Goal: Information Seeking & Learning: Learn about a topic

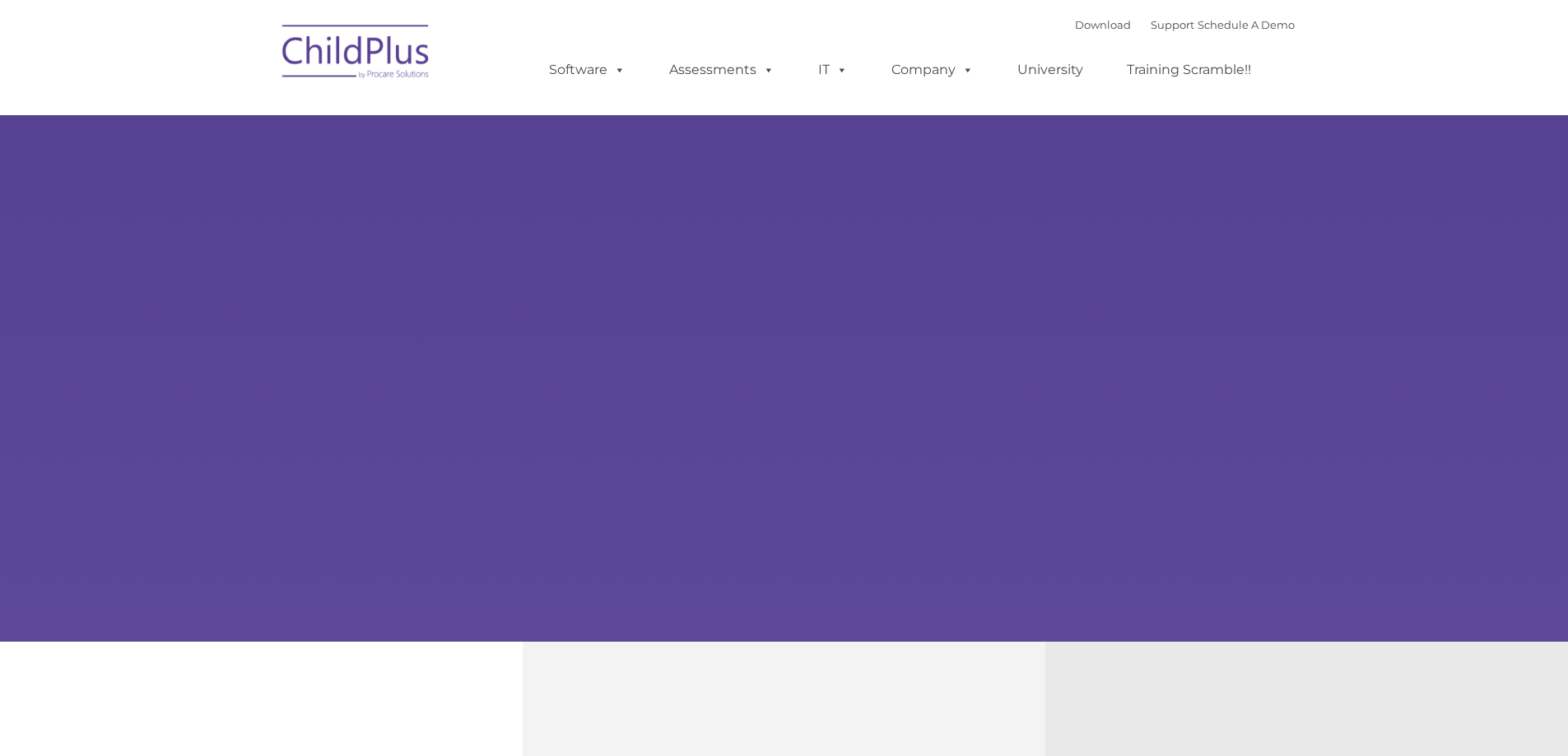
type input ""
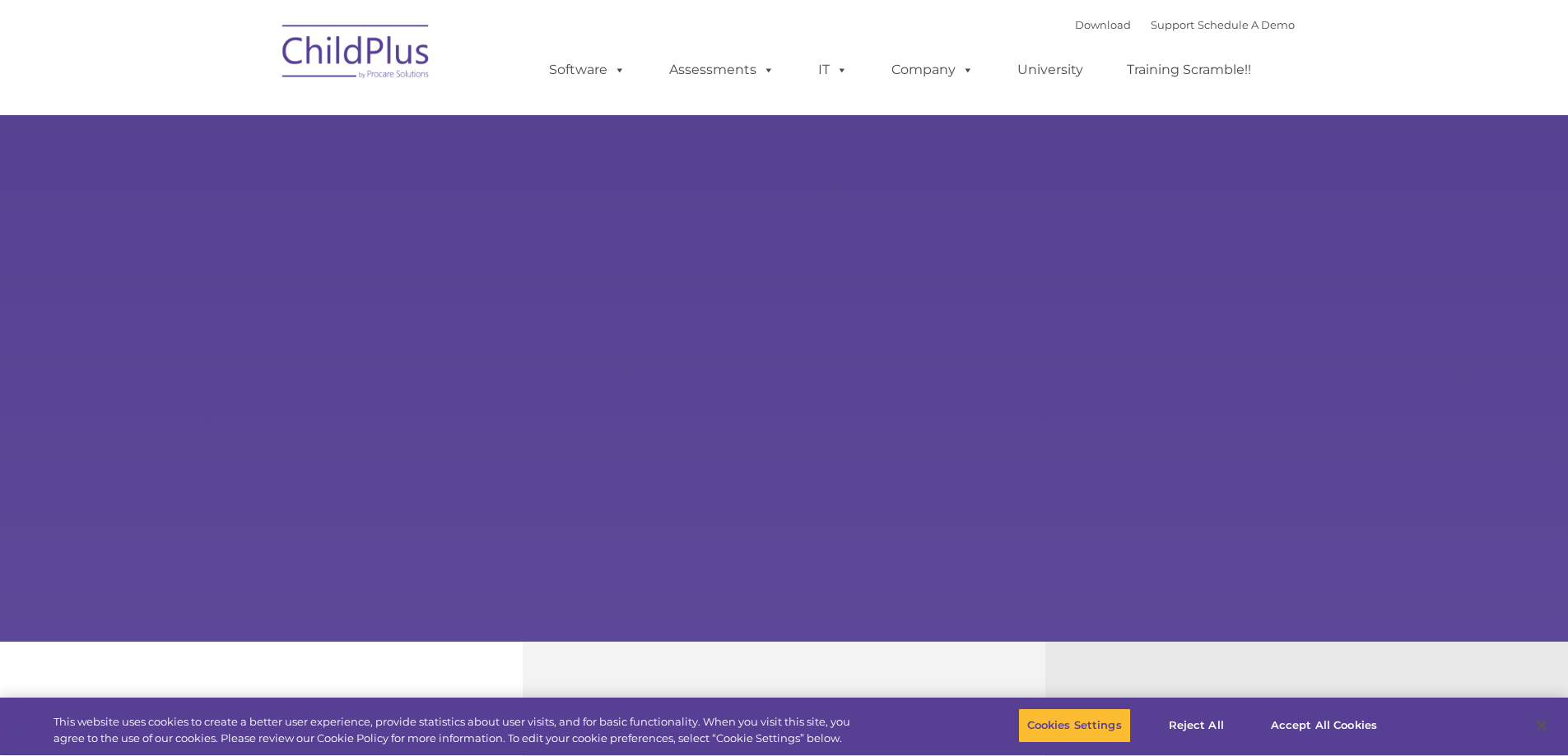
select select "MEDIUM"
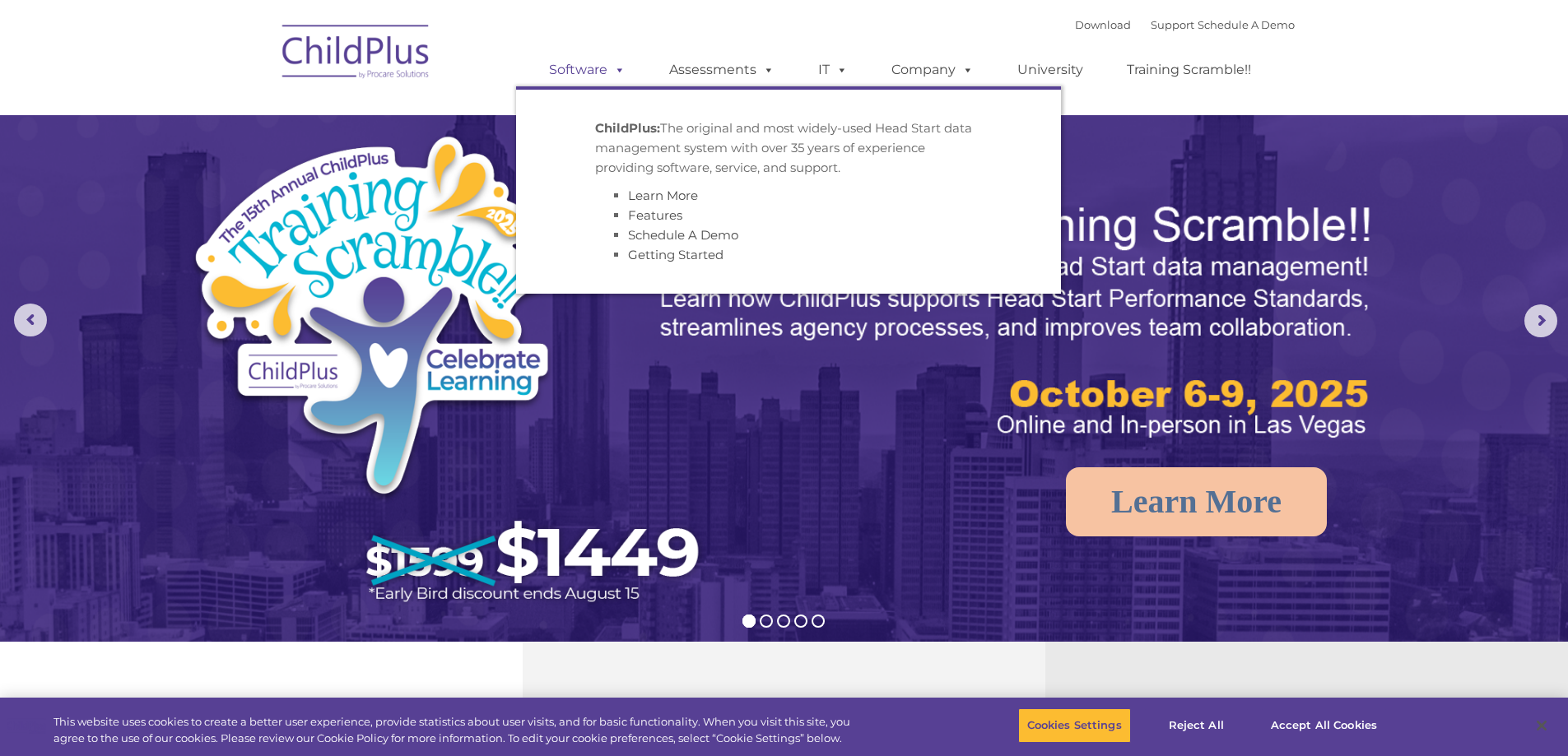
click at [619, 68] on span at bounding box center [616, 69] width 18 height 16
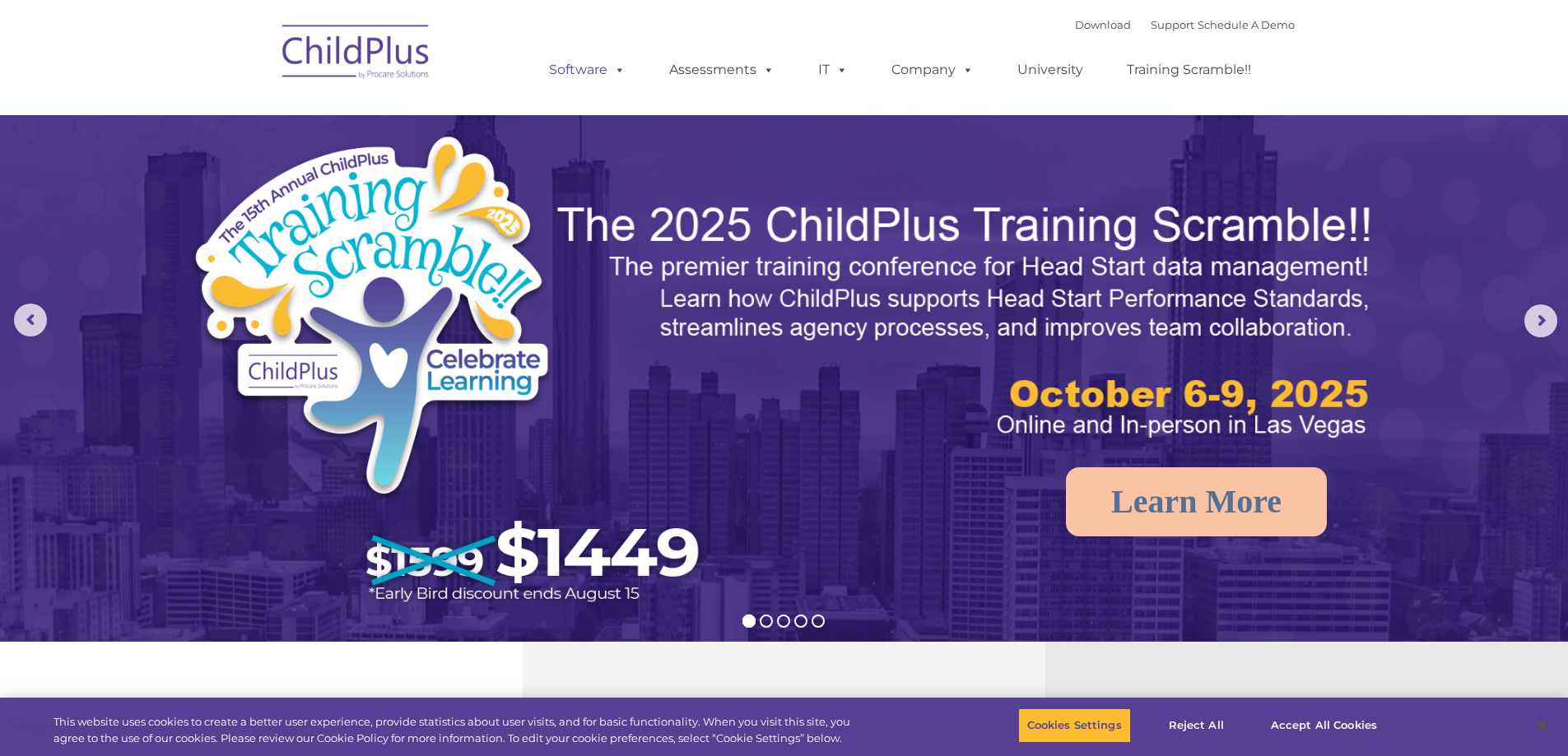
click at [619, 68] on span at bounding box center [616, 69] width 18 height 16
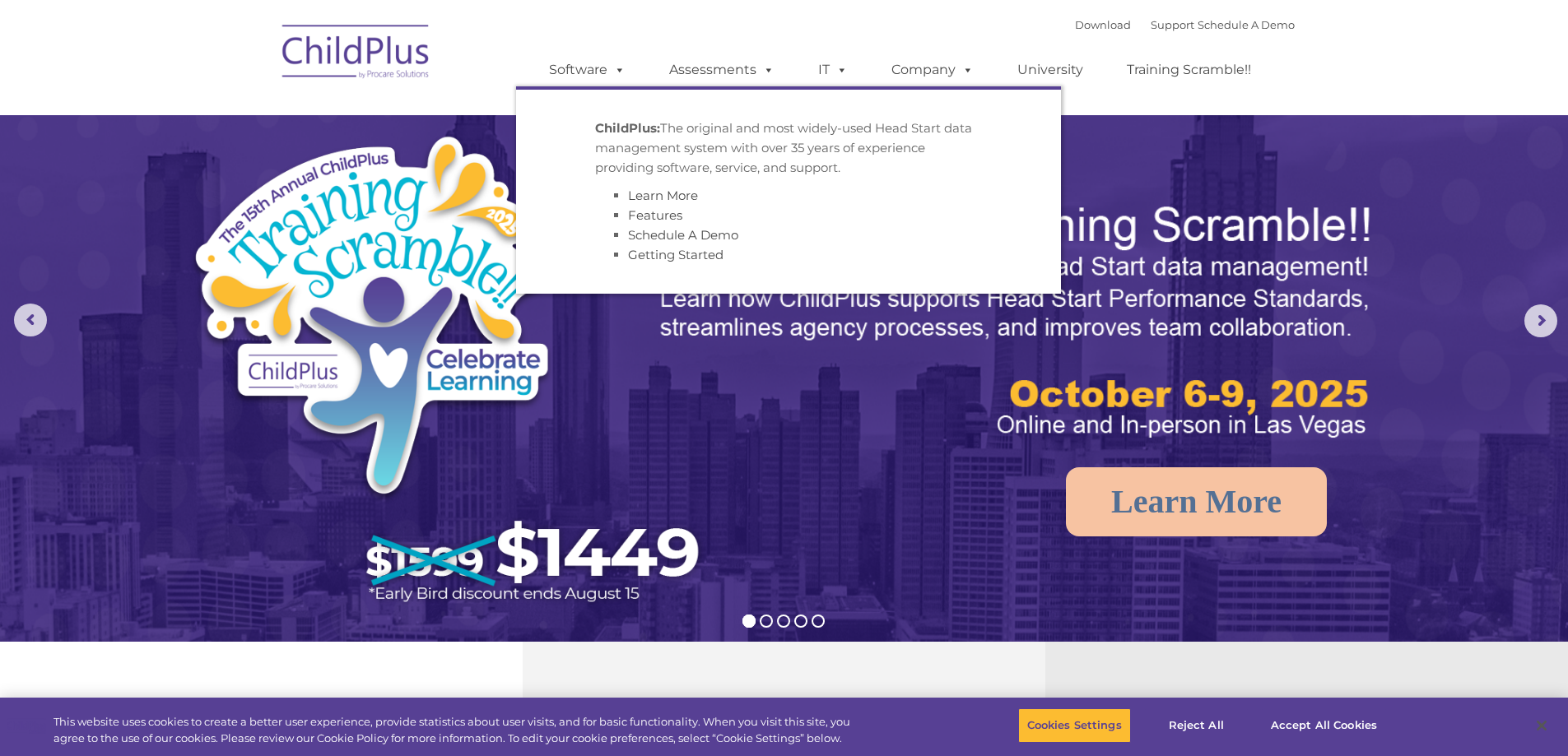
click at [626, 221] on ul "Learn More Features Schedule A Demo Getting Started" at bounding box center [788, 225] width 387 height 79
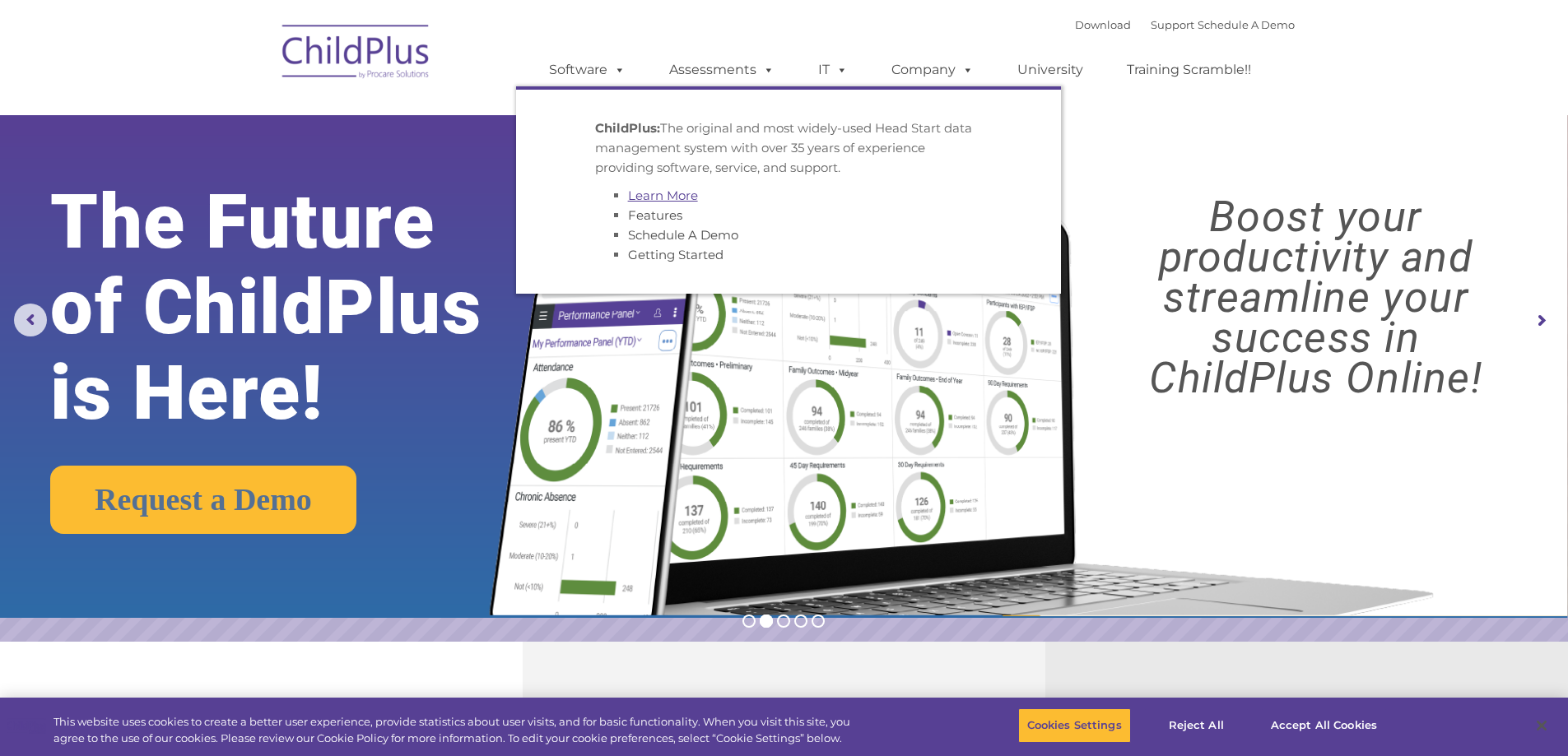
click at [639, 196] on link "Learn More" at bounding box center [663, 196] width 70 height 16
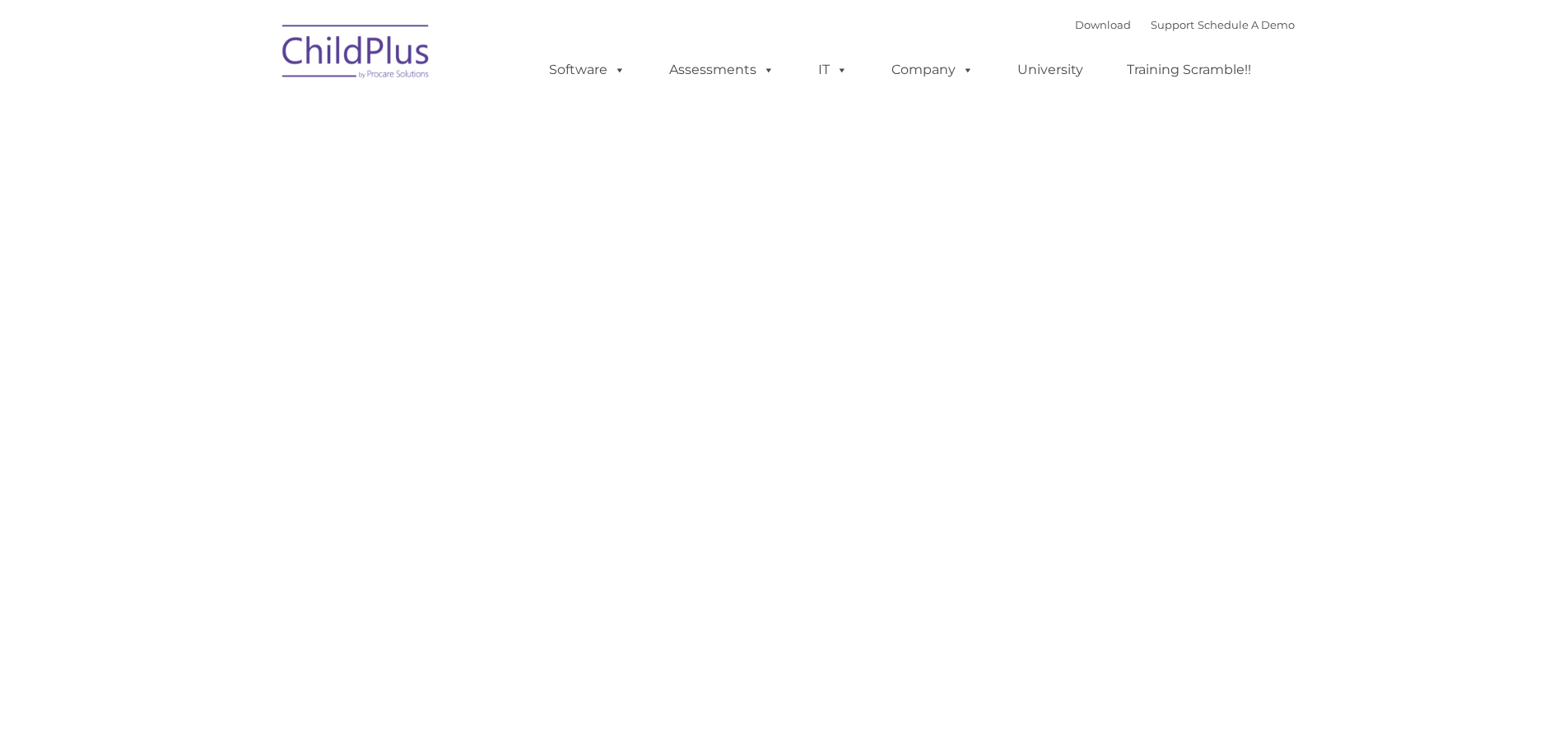
type input ""
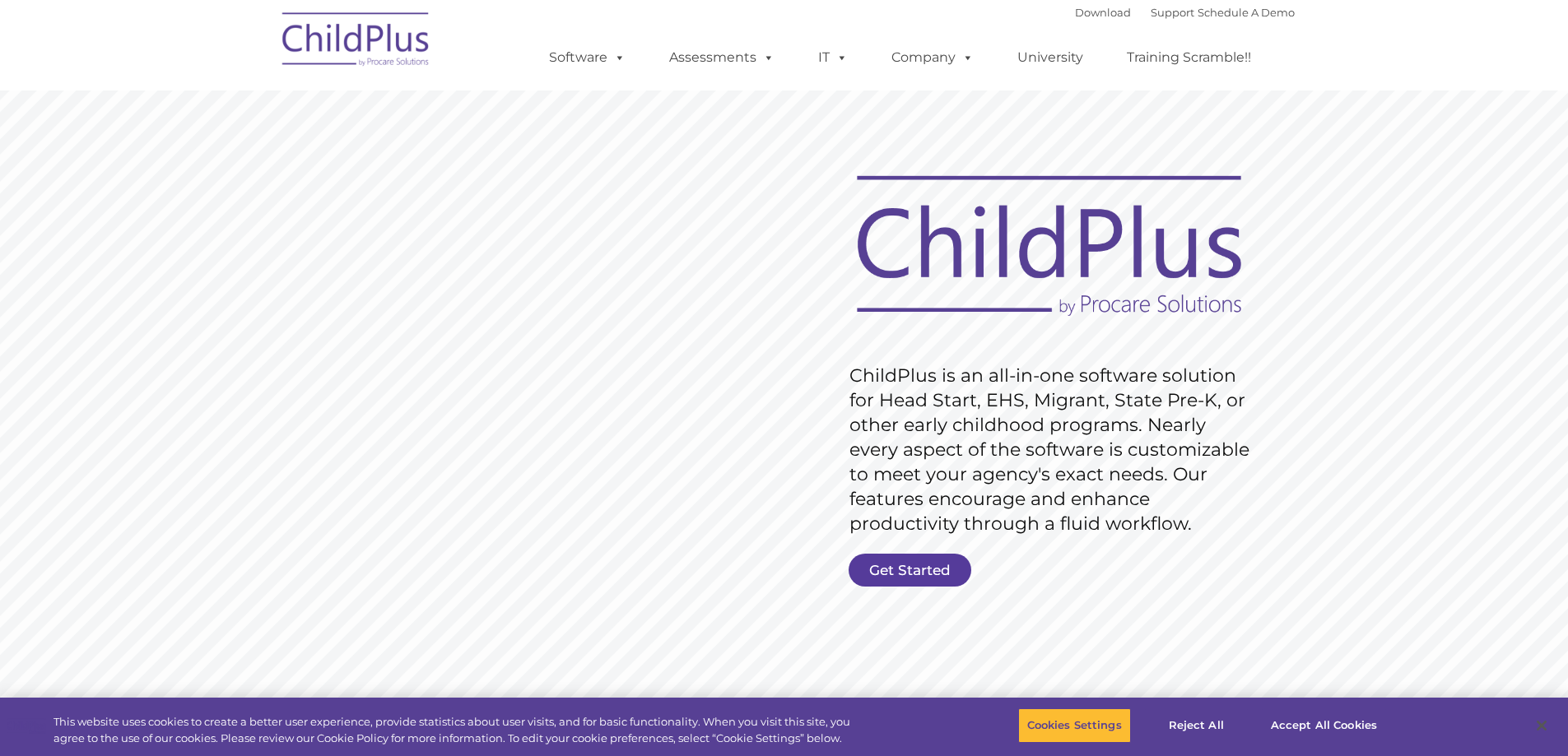
click at [940, 573] on link "Get Started" at bounding box center [910, 570] width 123 height 33
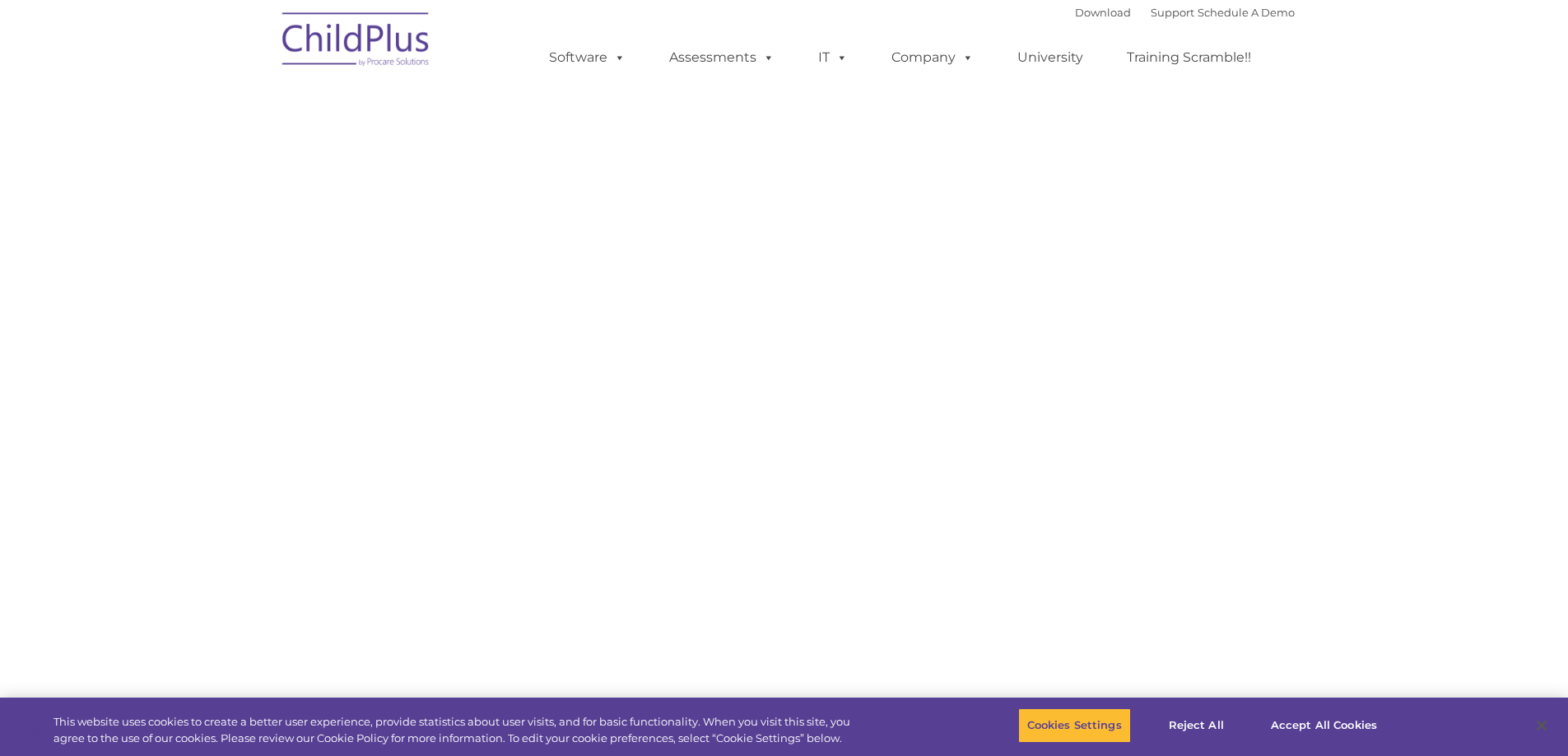
select select "MEDIUM"
